Goal: Transaction & Acquisition: Purchase product/service

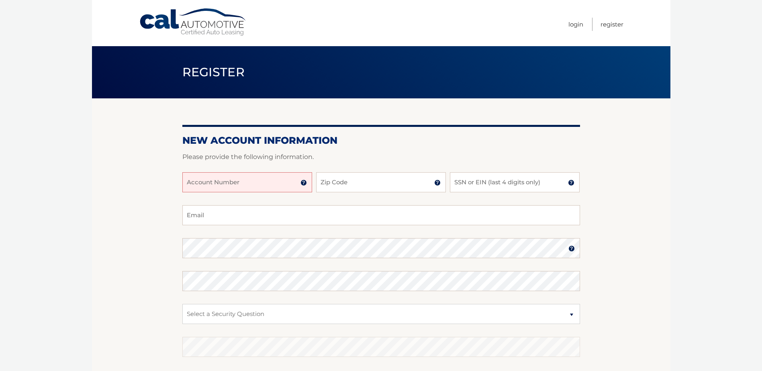
click at [266, 182] on input "Account Number" at bounding box center [247, 182] width 130 height 20
type input "44455981040"
type input "14468"
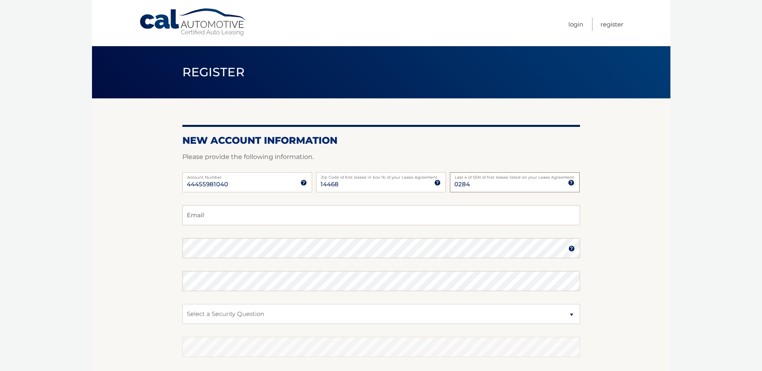
type input "0284"
type input "kmcdonald1982@yahoo.com"
click at [236, 315] on select "Select a Security Question What was the name of your elementary school? What is…" at bounding box center [381, 314] width 398 height 20
select select "2"
click at [182, 304] on select "Select a Security Question What was the name of your elementary school? What is…" at bounding box center [381, 314] width 398 height 20
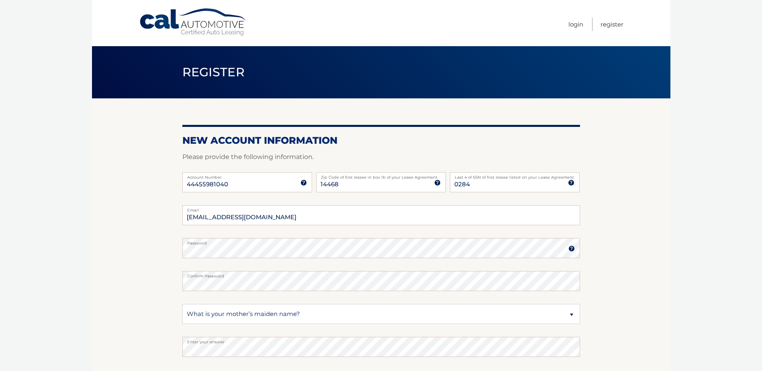
click at [129, 313] on section "New Account Information Please provide the following information. 44455981040 A…" at bounding box center [381, 255] width 579 height 314
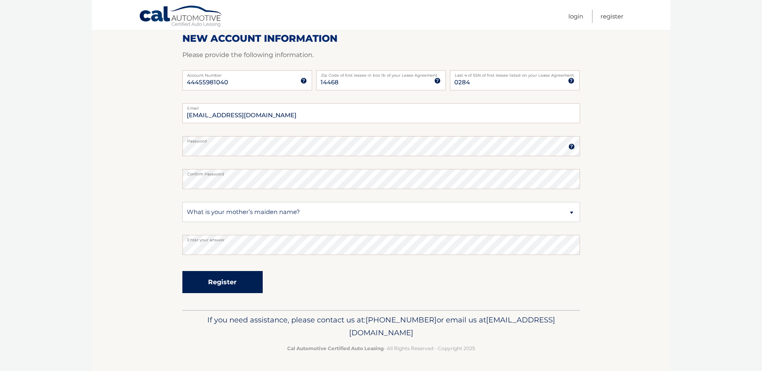
click at [213, 285] on button "Register" at bounding box center [222, 282] width 80 height 22
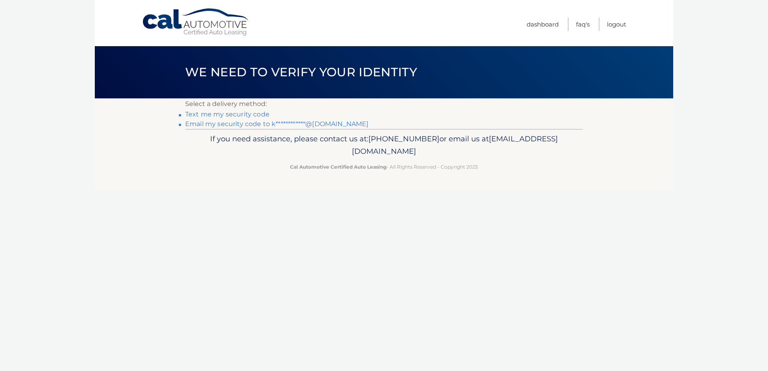
click at [242, 114] on link "Text me my security code" at bounding box center [227, 115] width 84 height 8
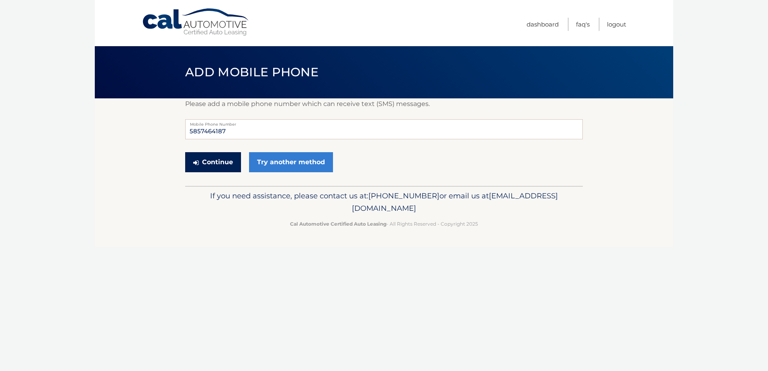
click at [226, 164] on button "Continue" at bounding box center [213, 162] width 56 height 20
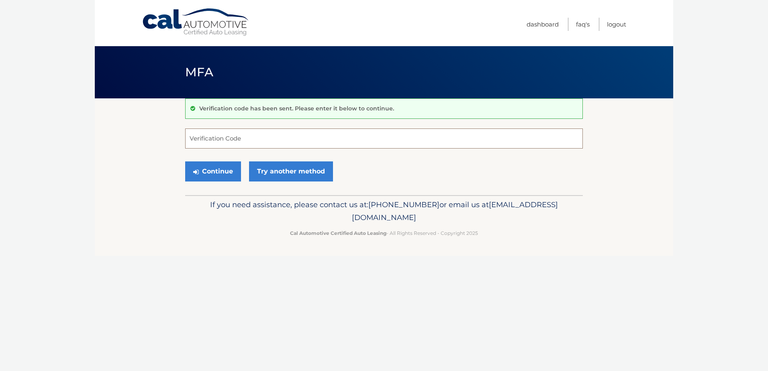
click at [267, 137] on input "Verification Code" at bounding box center [384, 139] width 398 height 20
type input "153370"
click at [221, 176] on button "Continue" at bounding box center [213, 172] width 56 height 20
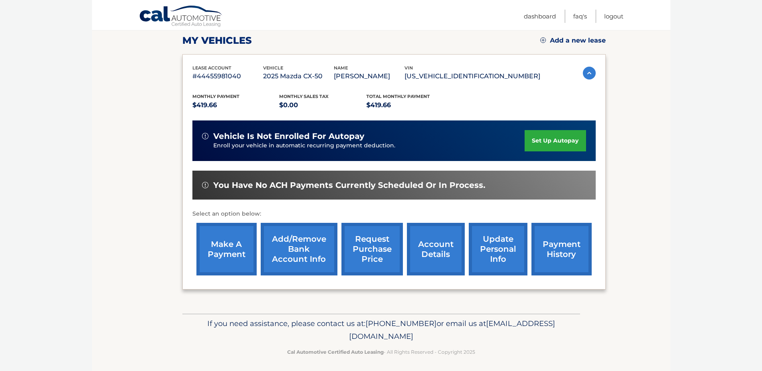
scroll to position [116, 0]
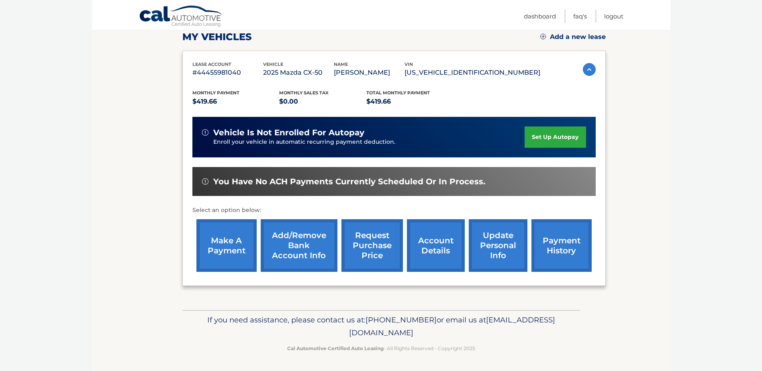
click at [227, 247] on link "make a payment" at bounding box center [226, 245] width 60 height 53
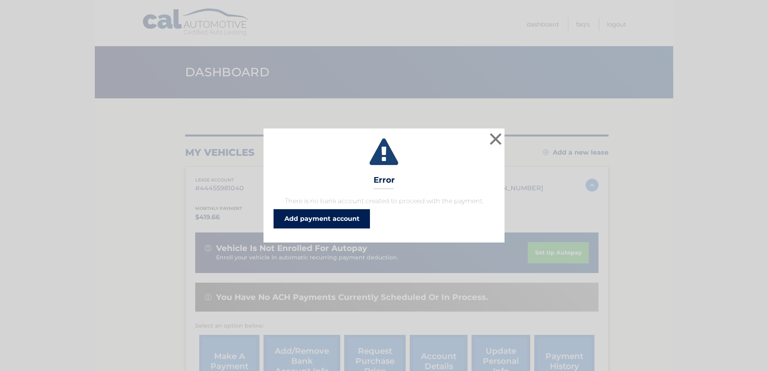
click at [336, 215] on link "Add payment account" at bounding box center [322, 218] width 96 height 19
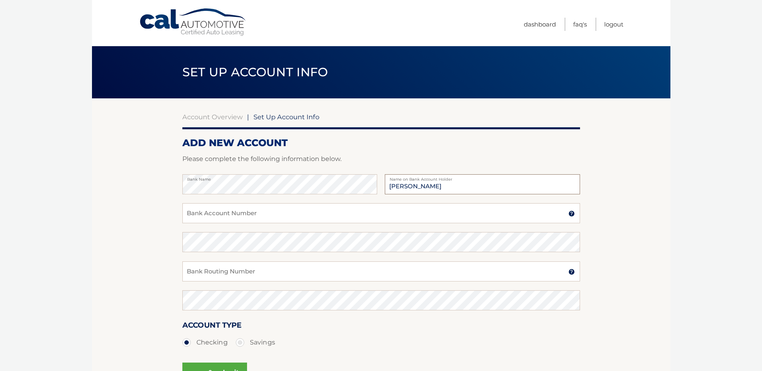
type input "[PERSON_NAME]"
click at [274, 212] on input "Bank Account Number" at bounding box center [381, 213] width 398 height 20
type input "3366317"
click at [225, 274] on input "Bank Routing Number" at bounding box center [381, 272] width 398 height 20
type input "222371863"
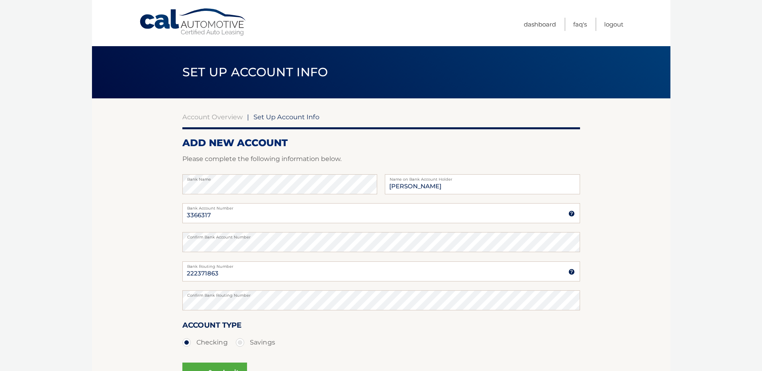
click at [25, 284] on body "Cal Automotive Menu Dashboard FAQ's Logout |" at bounding box center [381, 185] width 762 height 371
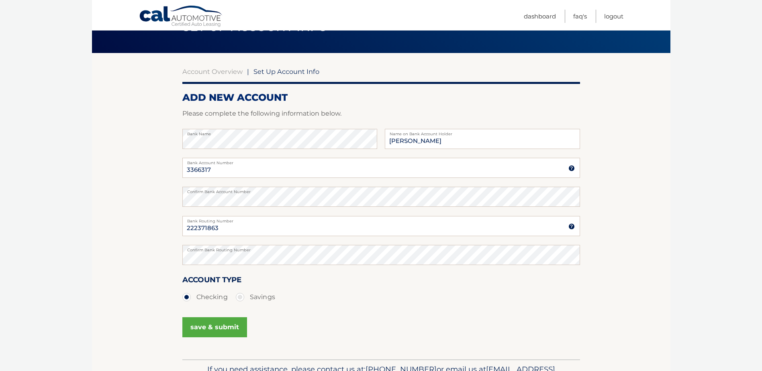
scroll to position [95, 0]
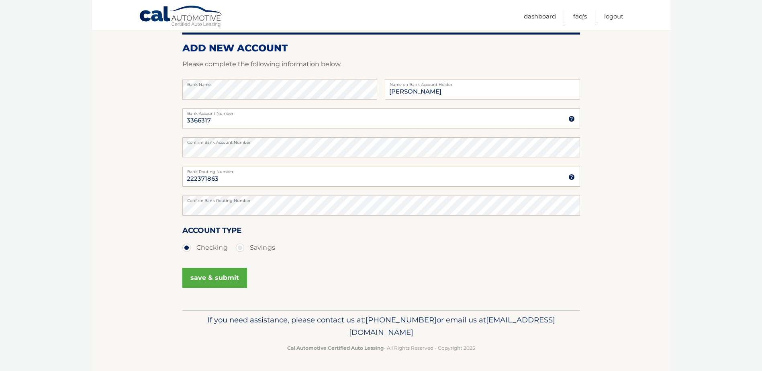
click at [212, 284] on button "save & submit" at bounding box center [214, 278] width 65 height 20
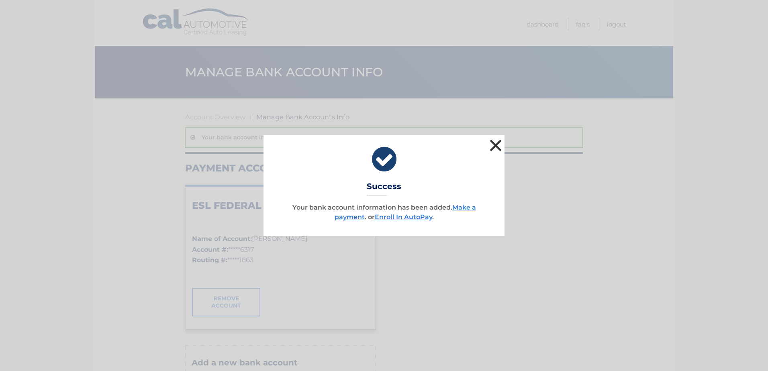
click at [497, 145] on button "×" at bounding box center [496, 145] width 16 height 16
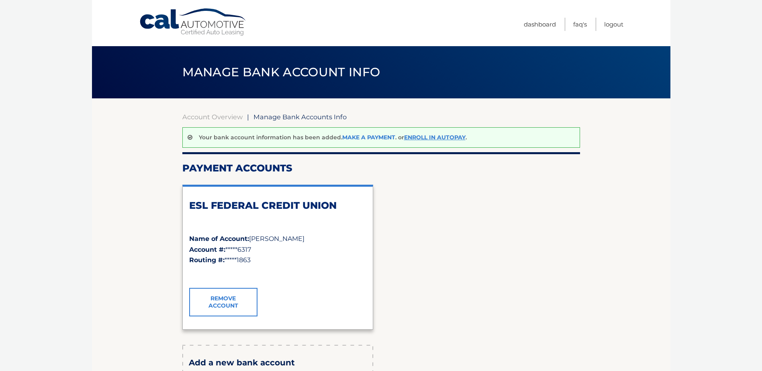
click at [370, 135] on link "Make a payment" at bounding box center [368, 137] width 53 height 7
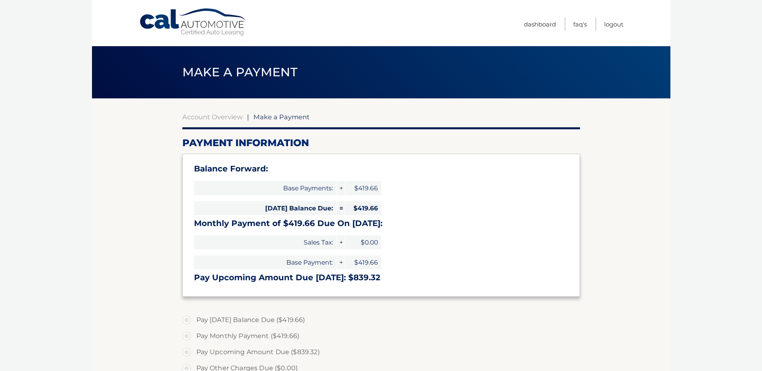
select select "N2YxMGZjMDgtY2YxZC00ZTU4LWJhOGItNmZjMzM2MzFkNDUw"
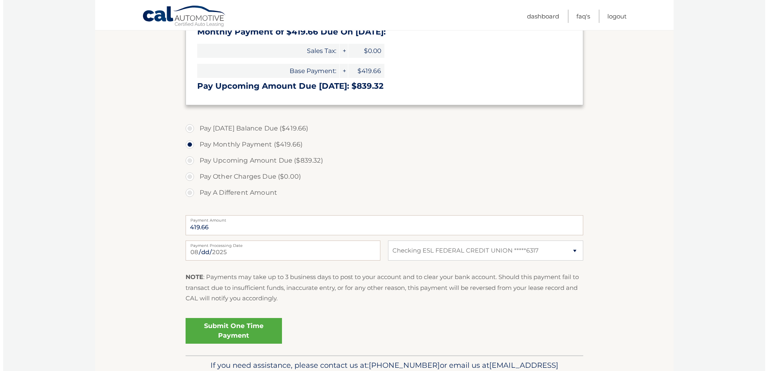
scroll to position [201, 0]
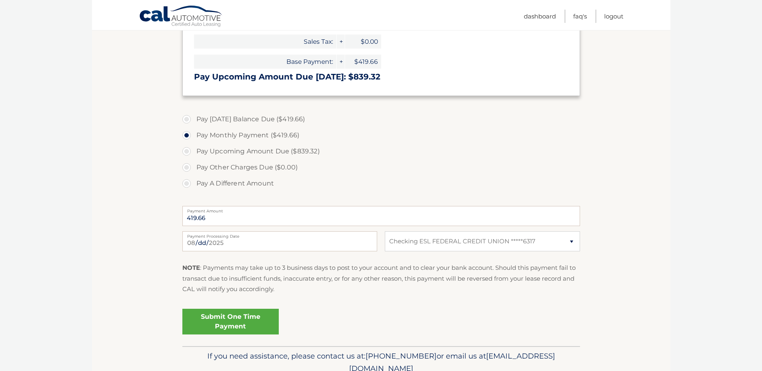
click at [221, 325] on link "Submit One Time Payment" at bounding box center [230, 322] width 96 height 26
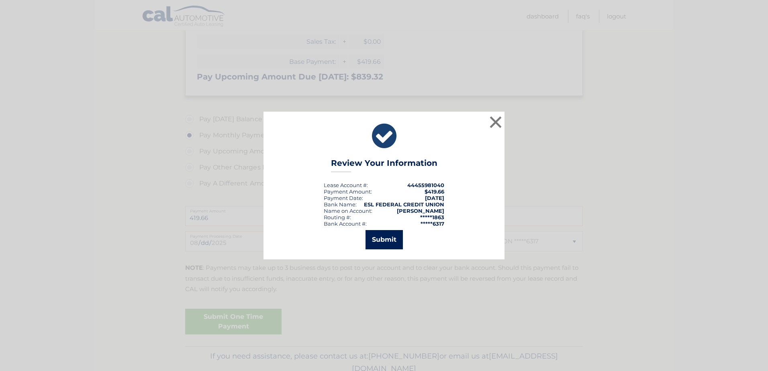
click at [390, 239] on button "Submit" at bounding box center [384, 239] width 37 height 19
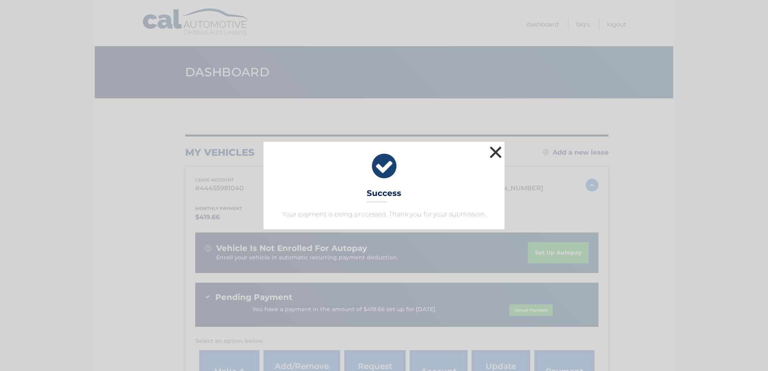
click at [492, 147] on button "×" at bounding box center [496, 152] width 16 height 16
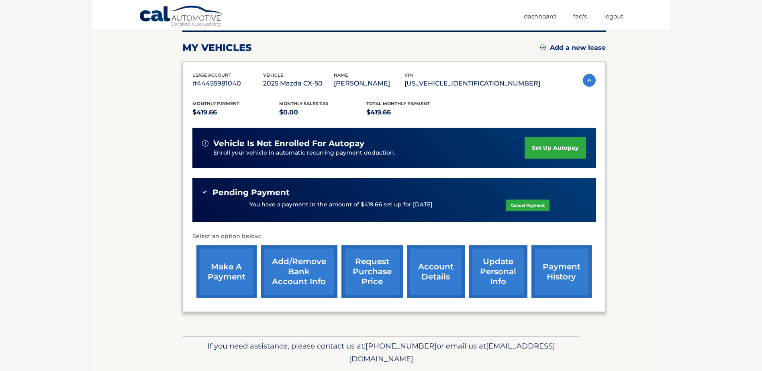
scroll to position [131, 0]
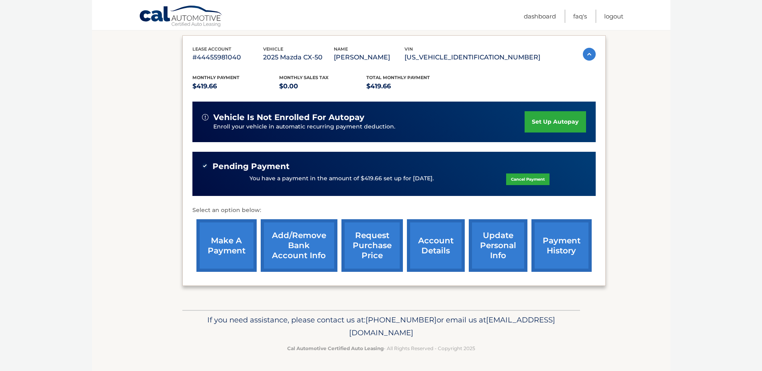
click at [556, 250] on link "payment history" at bounding box center [562, 245] width 60 height 53
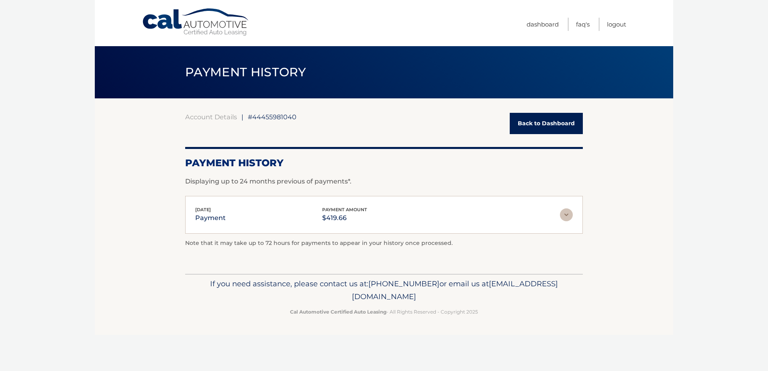
click at [513, 124] on link "Back to Dashboard" at bounding box center [546, 123] width 73 height 21
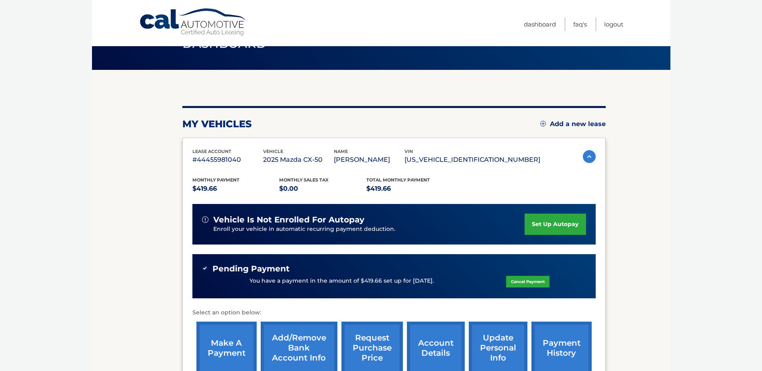
scroll to position [10, 0]
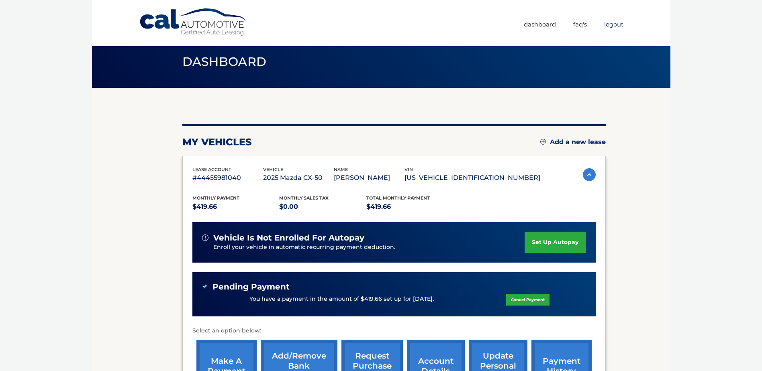
click at [617, 23] on link "Logout" at bounding box center [613, 24] width 19 height 13
